Goal: Communication & Community: Answer question/provide support

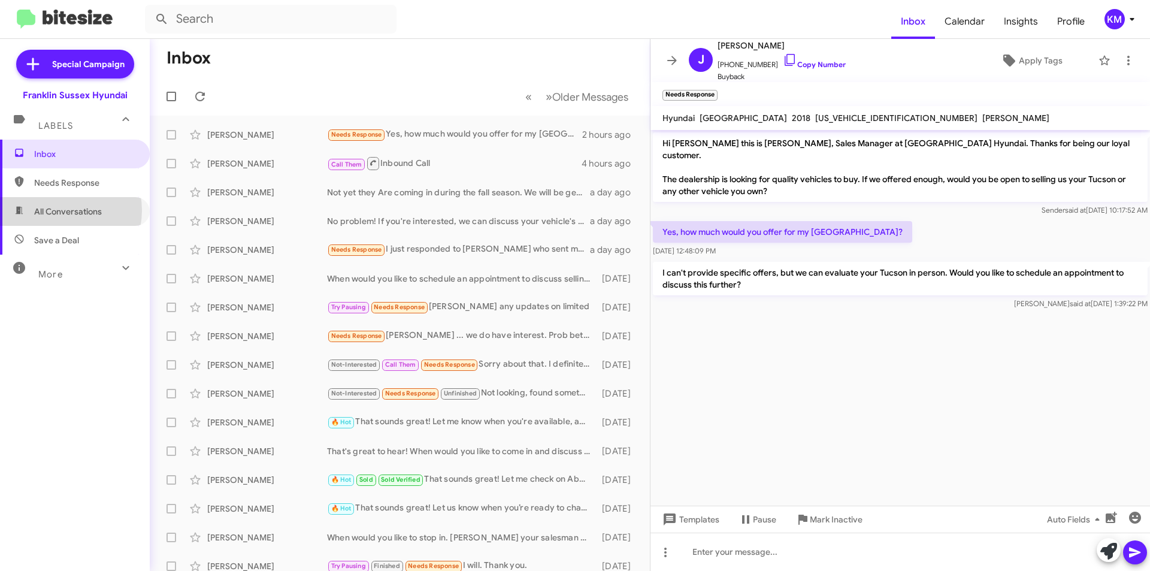
click at [57, 210] on span "All Conversations" at bounding box center [68, 212] width 68 height 12
type input "in:all-conversations"
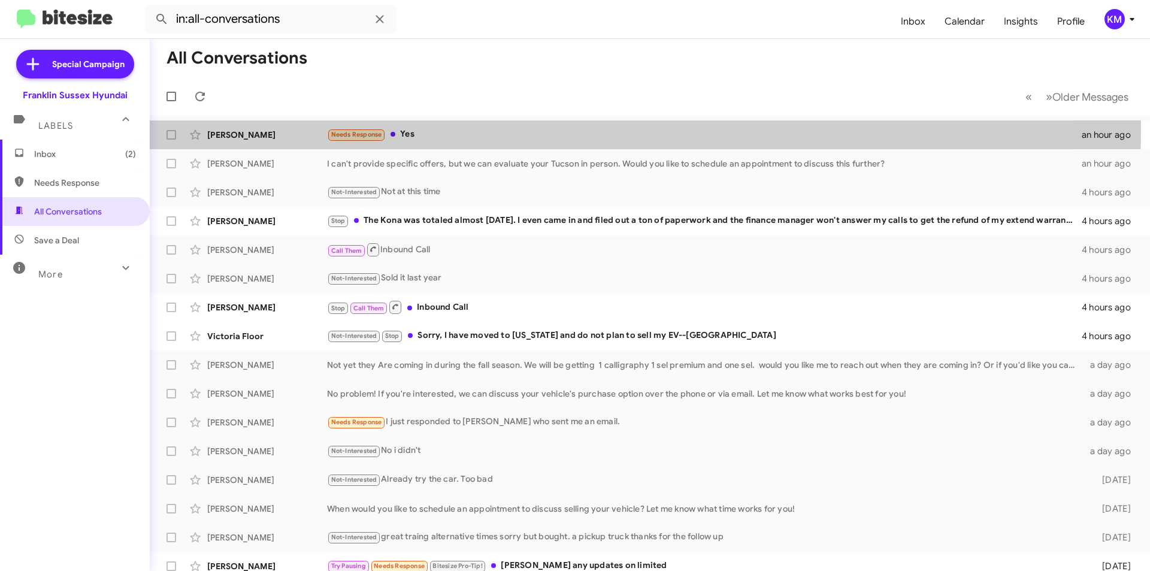
click at [422, 129] on div "Needs Response Yes" at bounding box center [704, 135] width 755 height 14
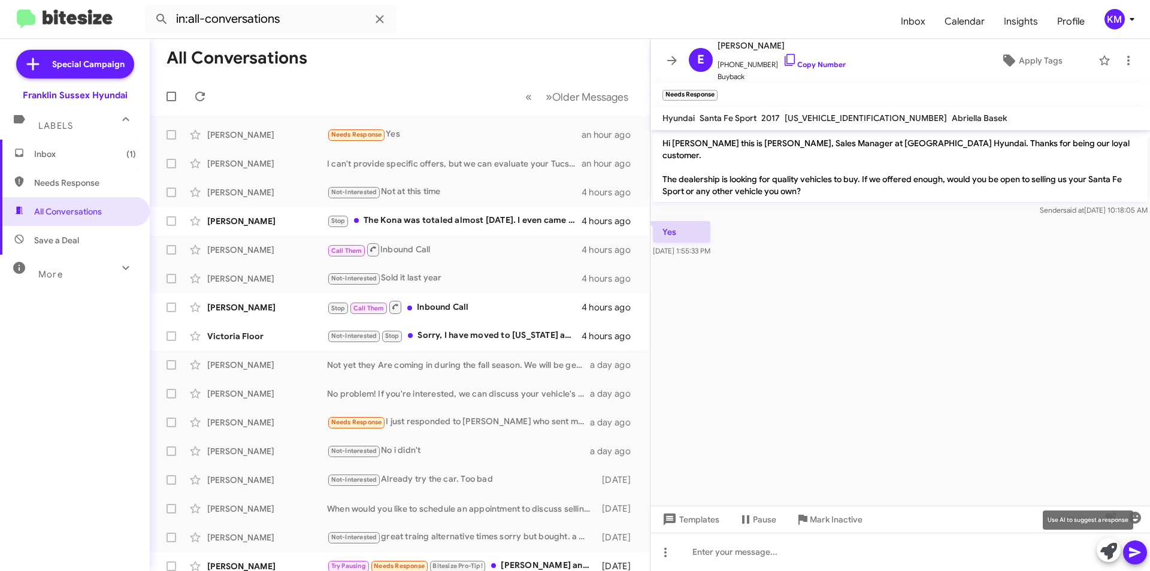
click at [1105, 554] on icon at bounding box center [1109, 551] width 17 height 17
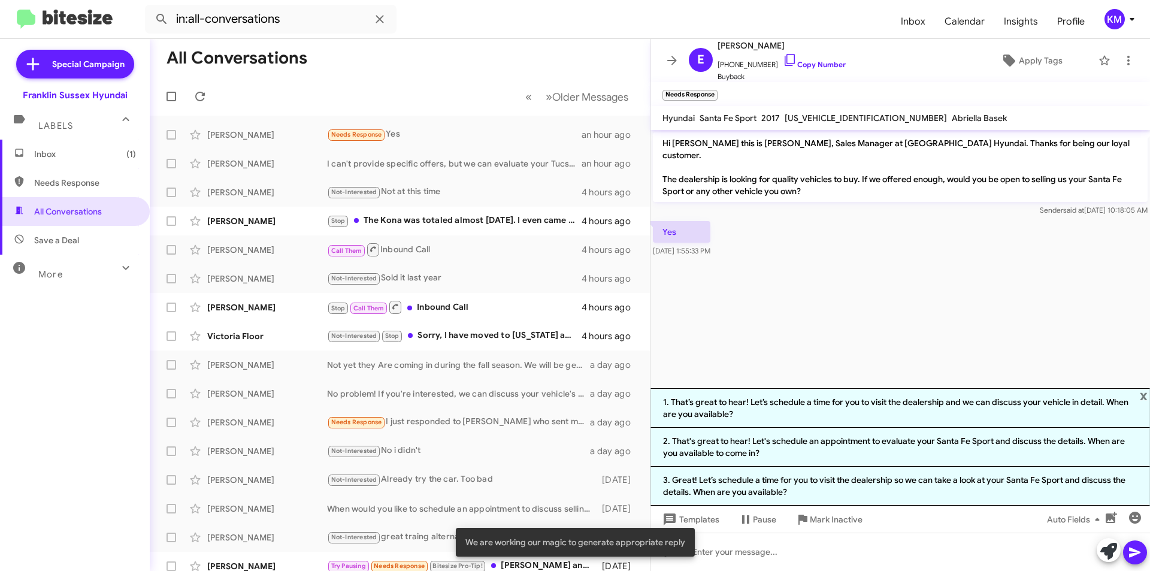
click at [796, 407] on li "1. That’s great to hear! Let’s schedule a time for you to visit the dealership …" at bounding box center [901, 408] width 500 height 40
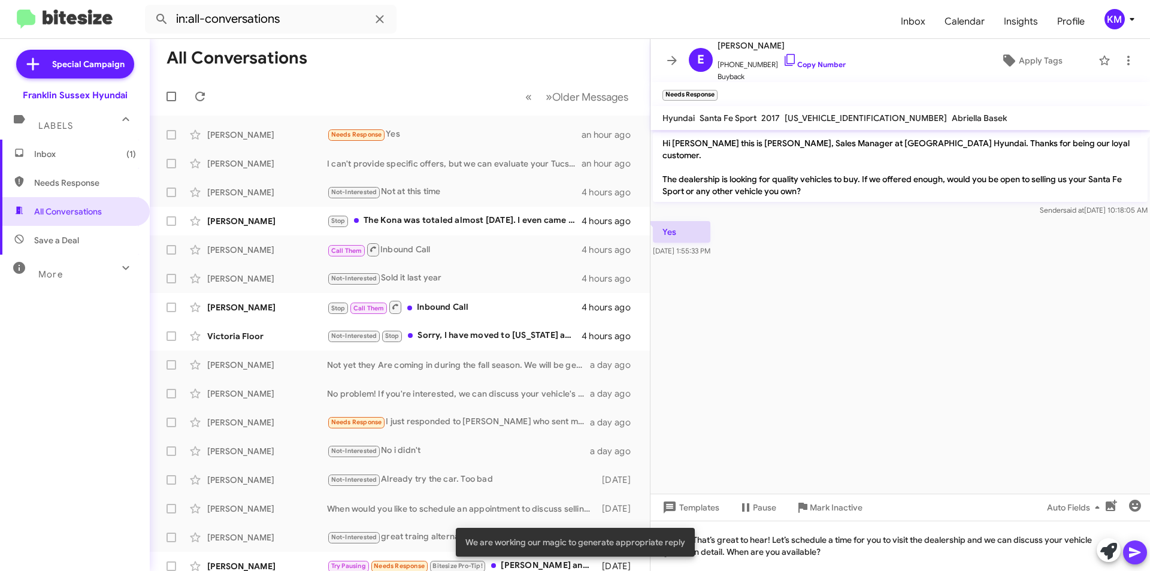
click at [1138, 548] on icon at bounding box center [1135, 552] width 14 height 14
